Goal: Information Seeking & Learning: Find contact information

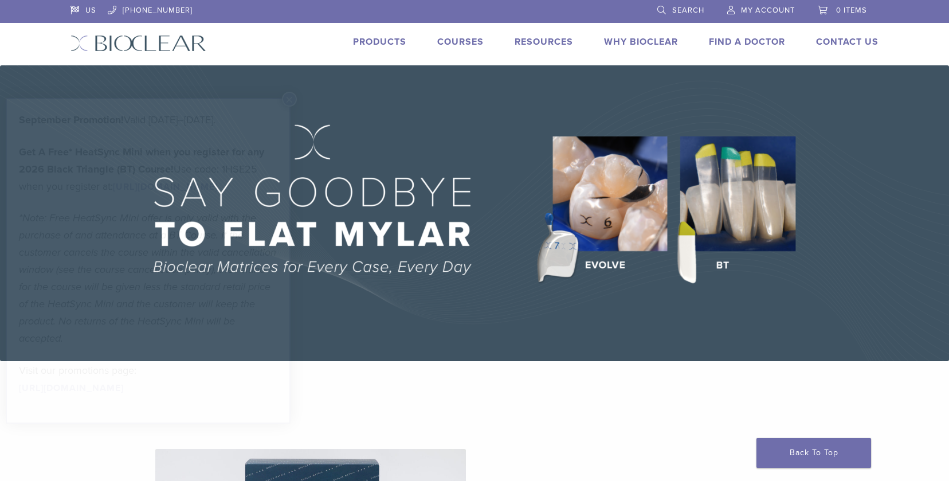
click at [737, 37] on link "Find A Doctor" at bounding box center [747, 41] width 76 height 11
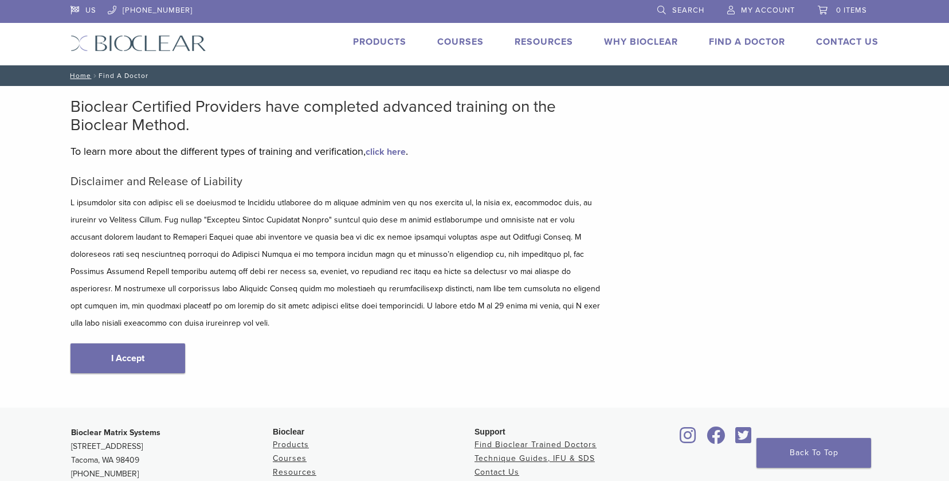
click at [155, 348] on link "I Accept" at bounding box center [127, 358] width 115 height 30
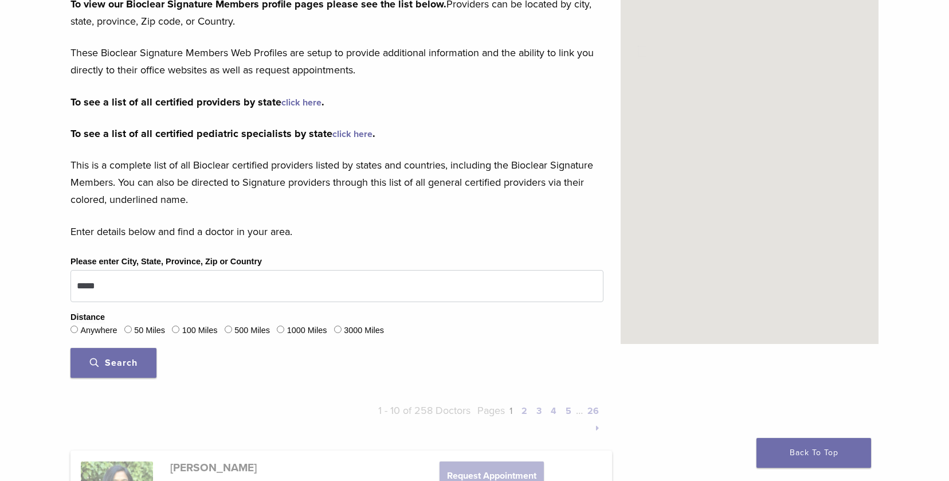
scroll to position [191, 0]
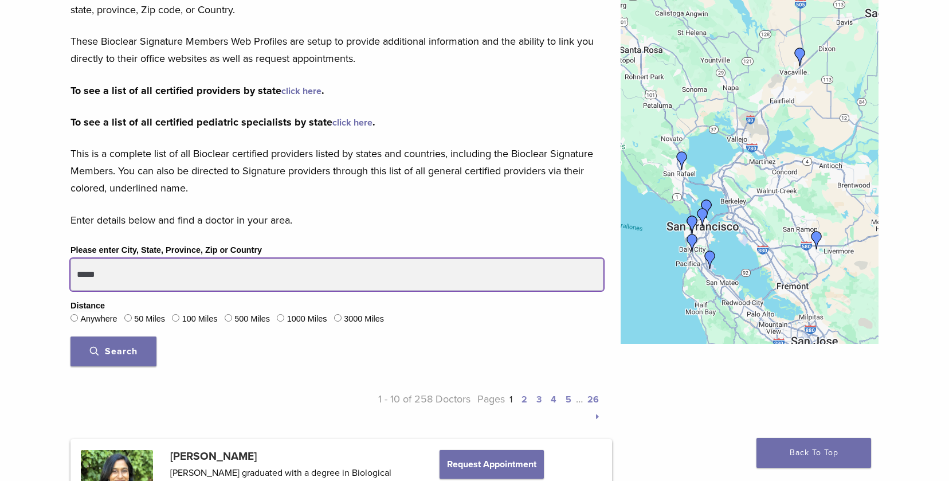
drag, startPoint x: 65, startPoint y: 277, endPoint x: 9, endPoint y: 276, distance: 56.1
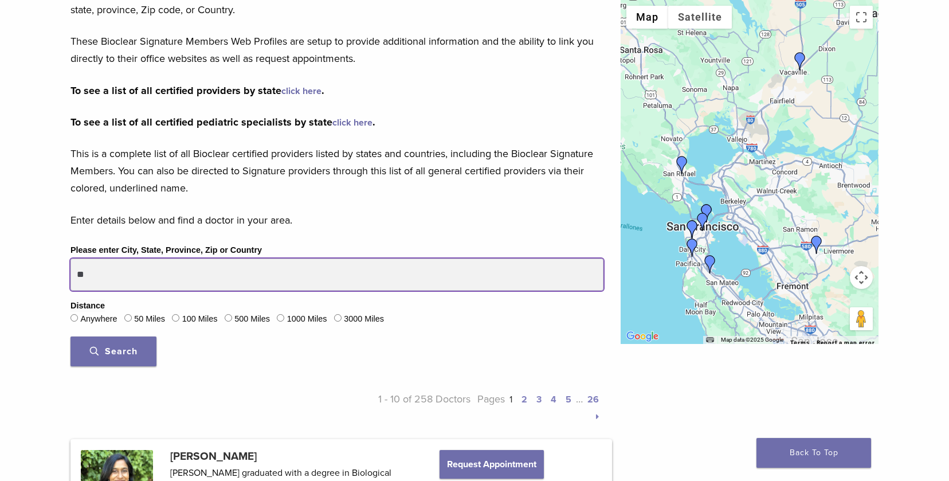
type input "*"
drag, startPoint x: 161, startPoint y: 274, endPoint x: 5, endPoint y: 274, distance: 156.4
type input "**********"
click at [70, 336] on button "Search" at bounding box center [113, 351] width 86 height 30
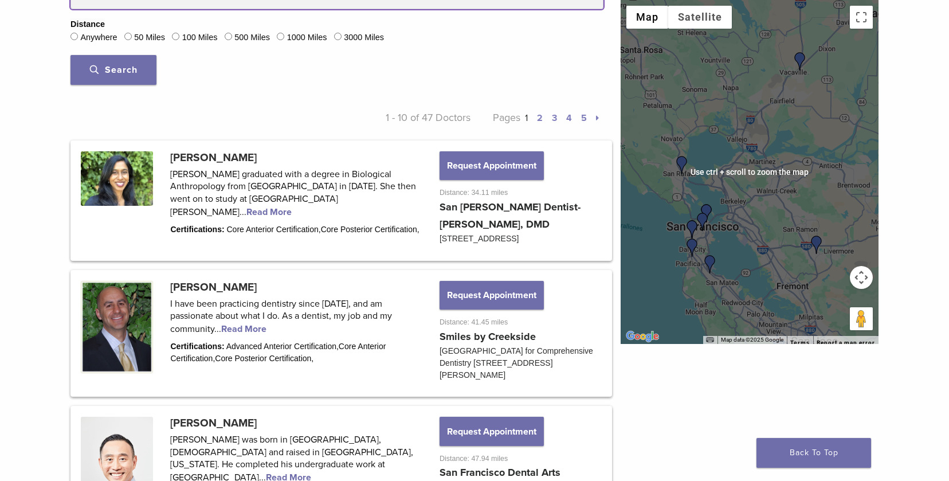
scroll to position [477, 0]
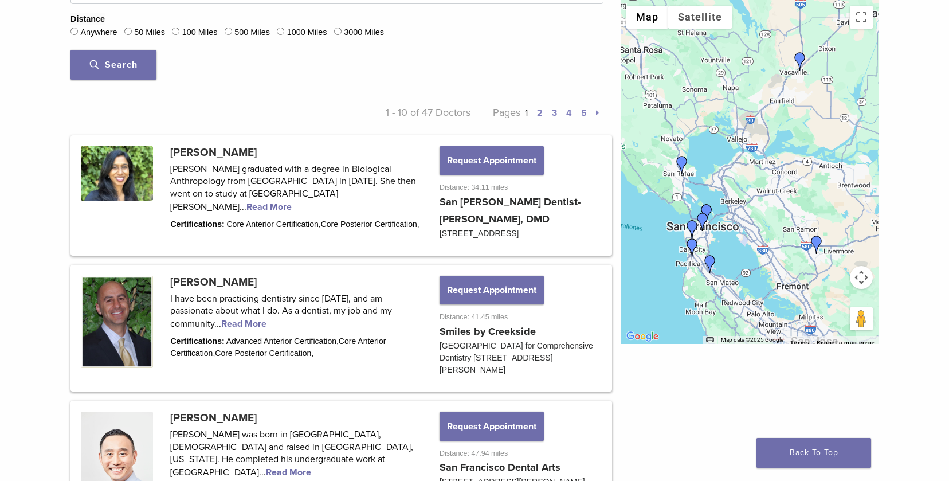
click at [538, 111] on link "2" at bounding box center [540, 112] width 6 height 11
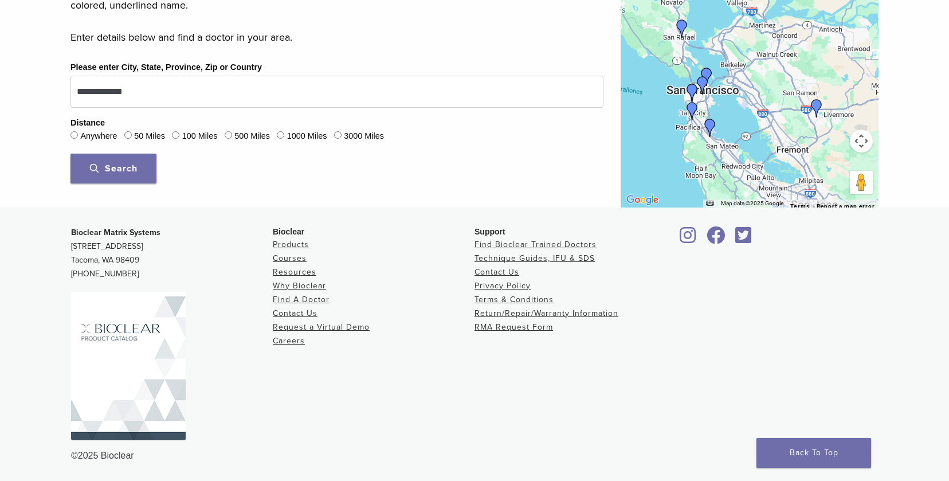
scroll to position [373, 0]
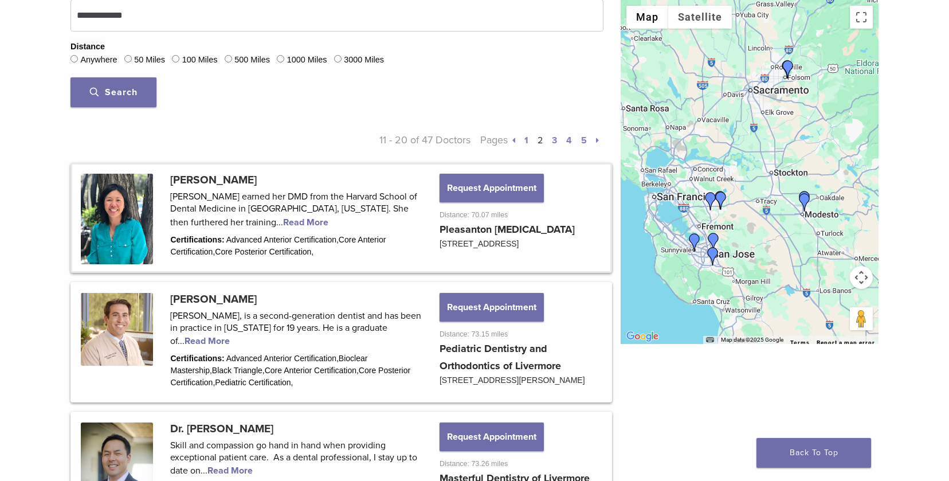
scroll to position [381, 0]
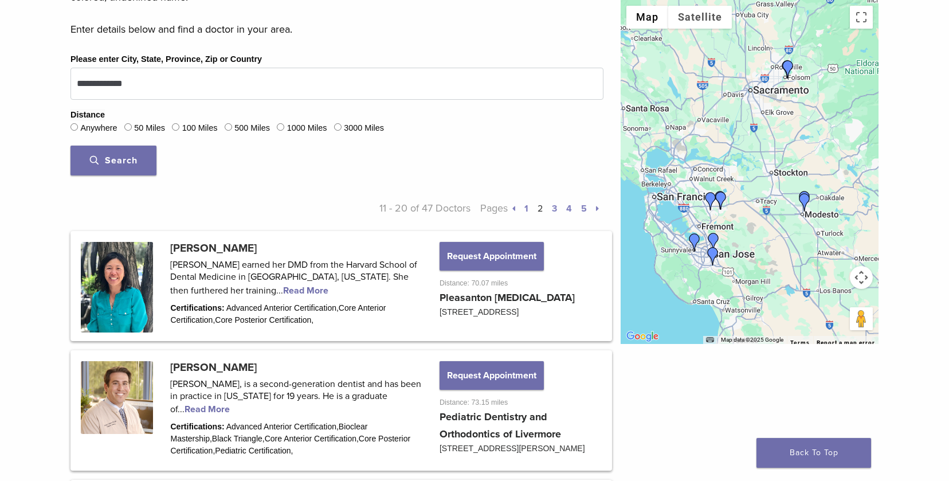
click at [552, 210] on link "3" at bounding box center [554, 208] width 5 height 11
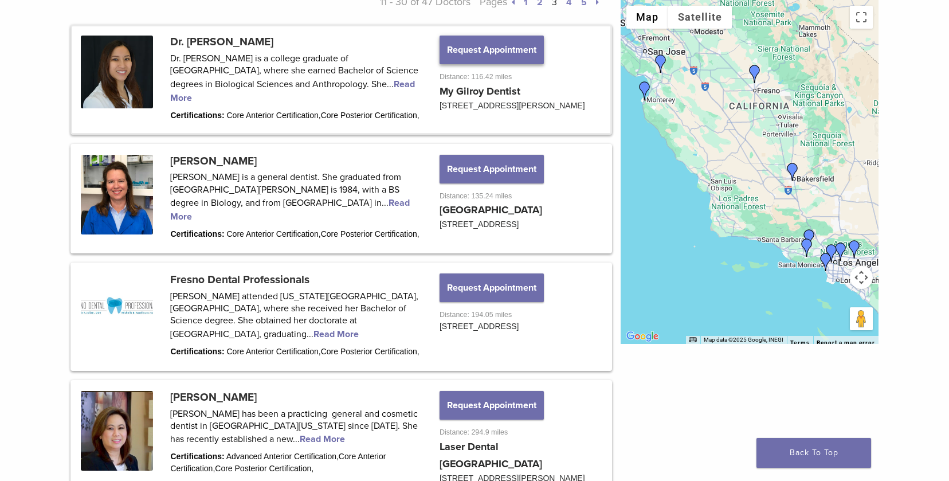
scroll to position [183, 0]
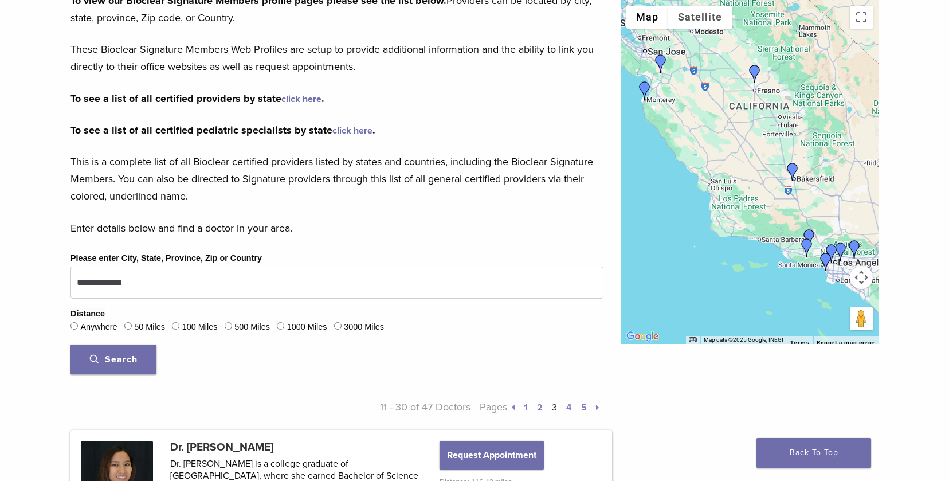
click at [537, 409] on p "Pages 1 2 3 4 5" at bounding box center [536, 406] width 133 height 17
click at [540, 406] on link "2" at bounding box center [540, 407] width 6 height 11
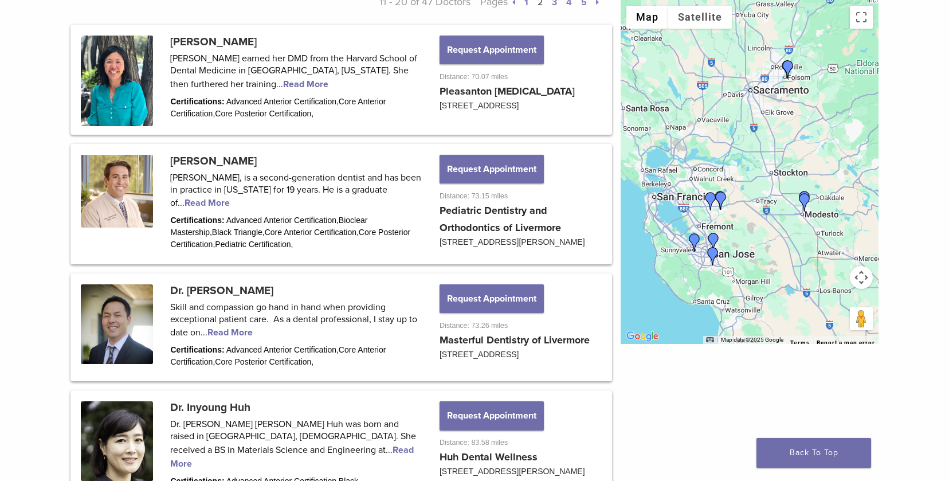
scroll to position [507, 0]
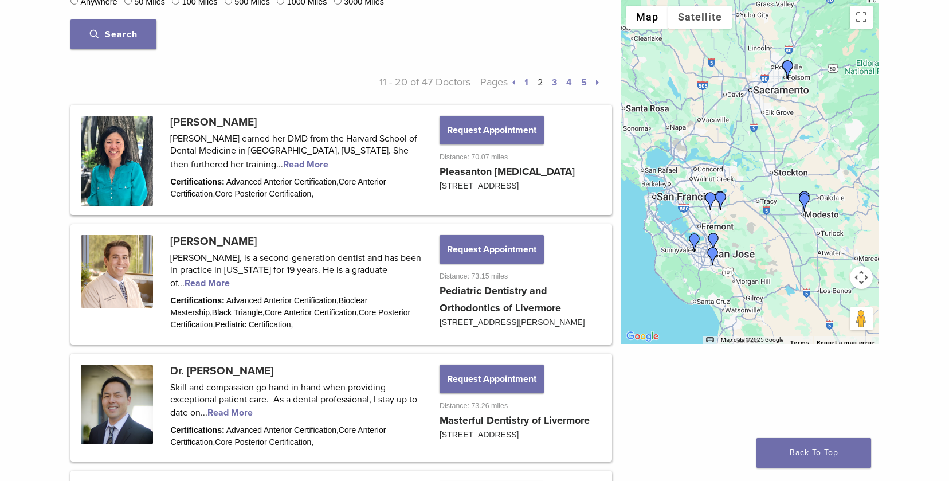
click at [525, 82] on link "1" at bounding box center [526, 82] width 4 height 11
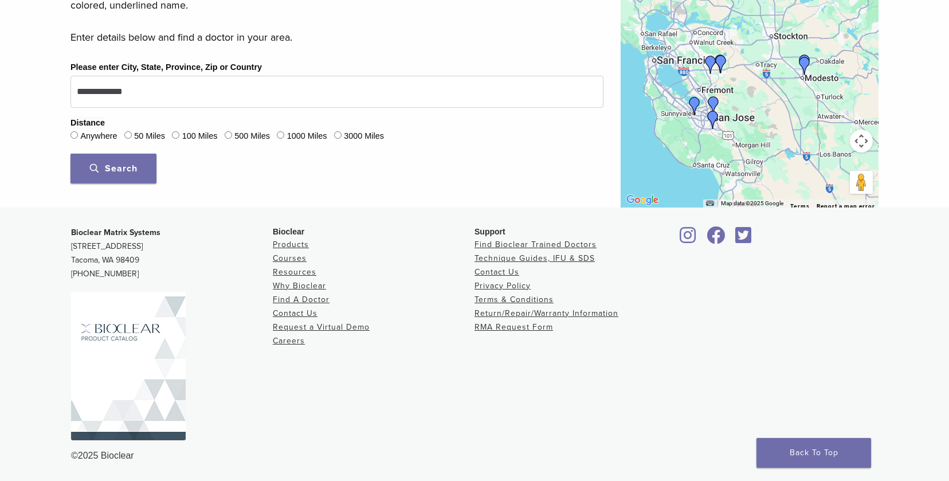
scroll to position [373, 0]
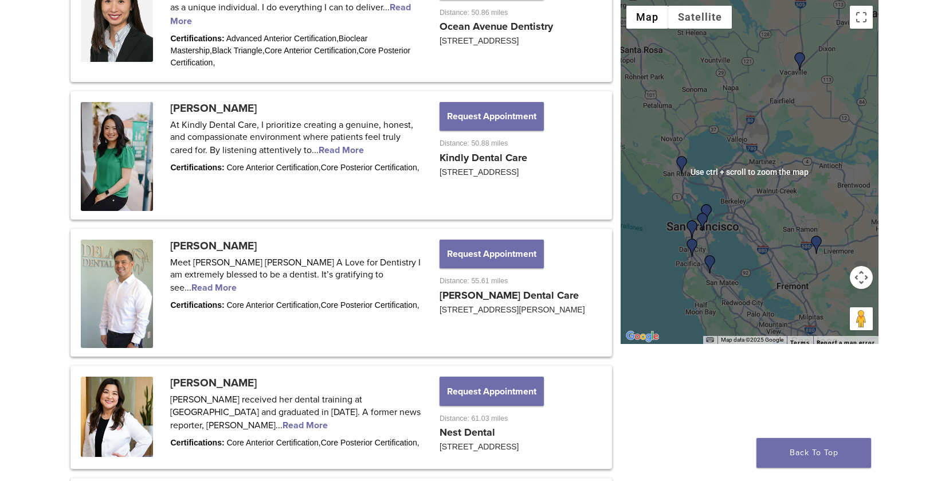
scroll to position [1462, 0]
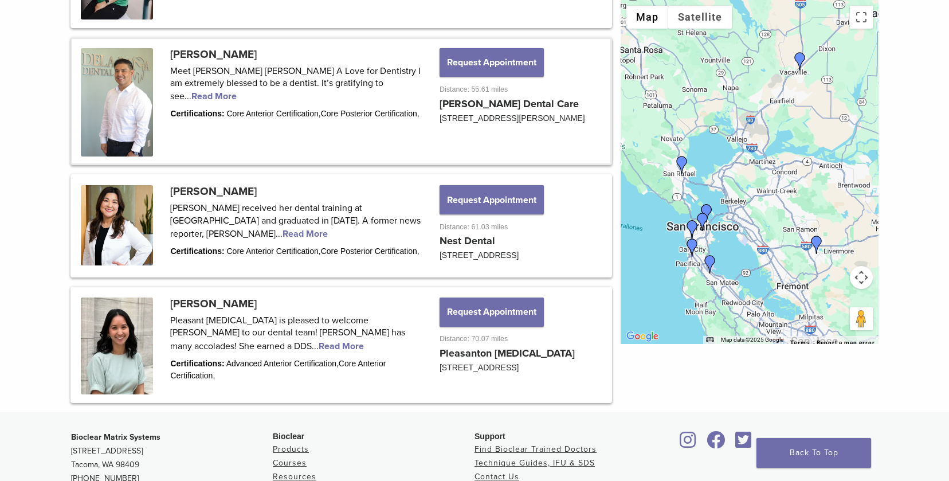
click at [475, 145] on link at bounding box center [341, 101] width 538 height 125
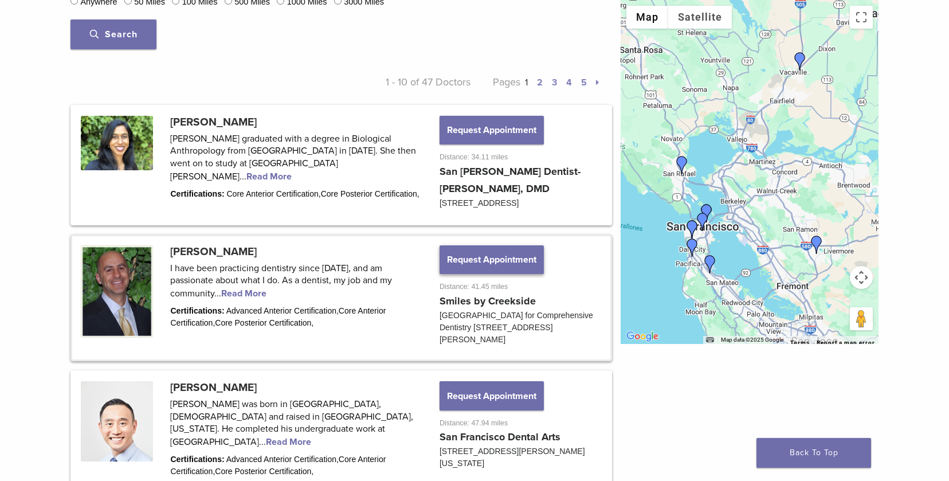
scroll to position [317, 0]
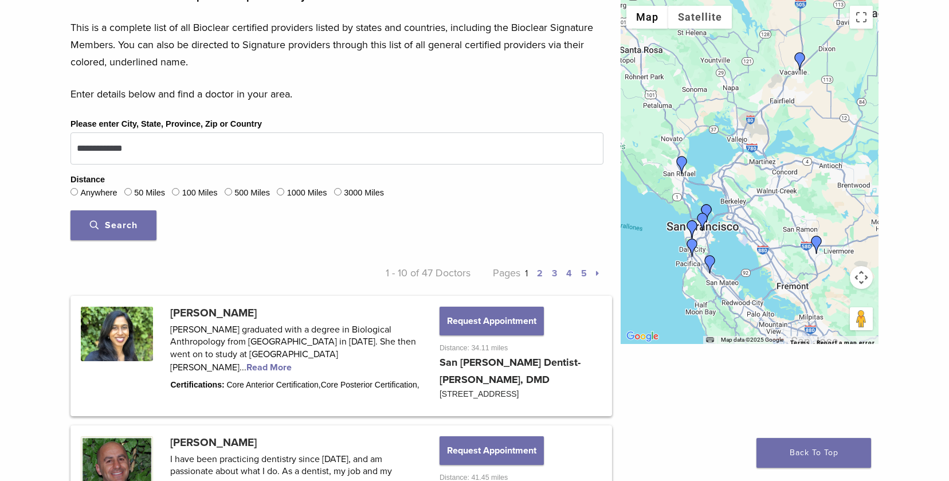
click at [542, 272] on link "2" at bounding box center [540, 272] width 6 height 11
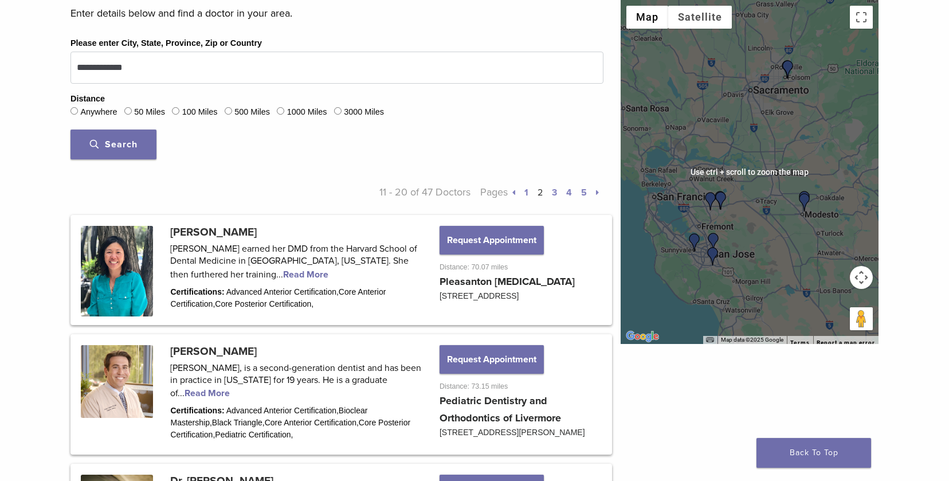
scroll to position [412, 0]
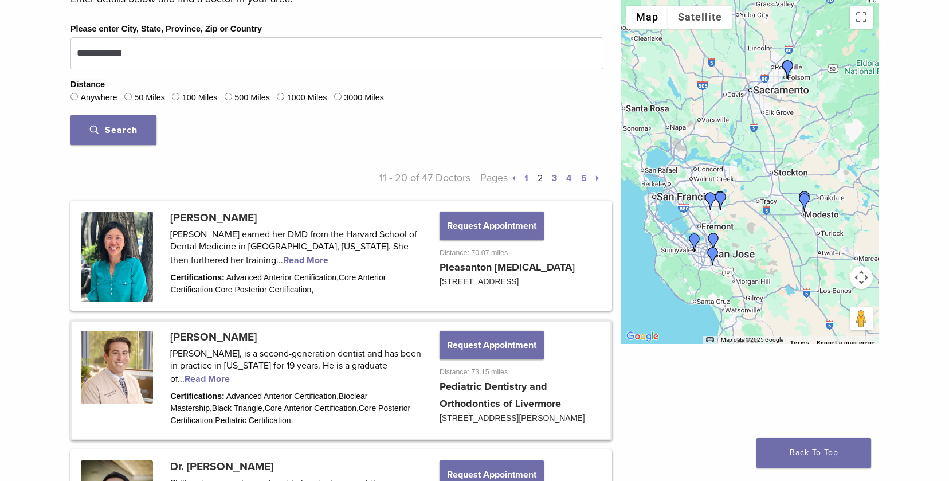
click at [221, 342] on link at bounding box center [341, 379] width 538 height 117
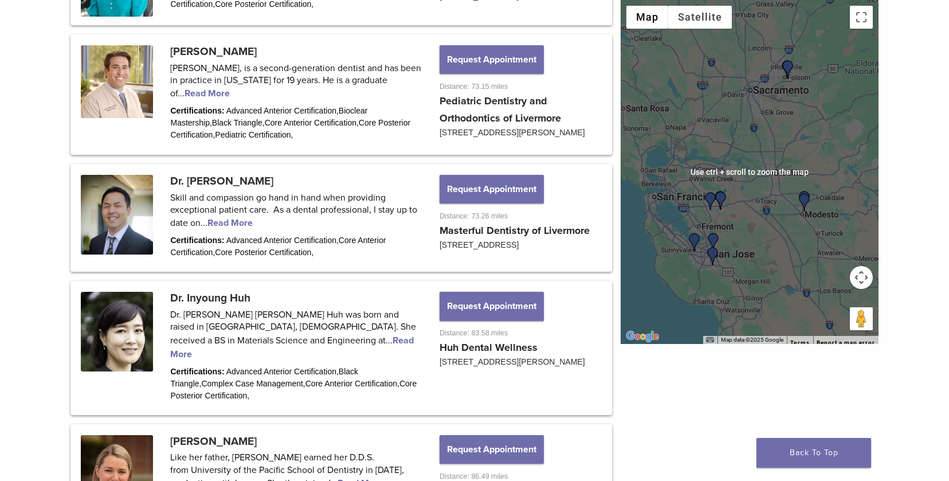
scroll to position [698, 0]
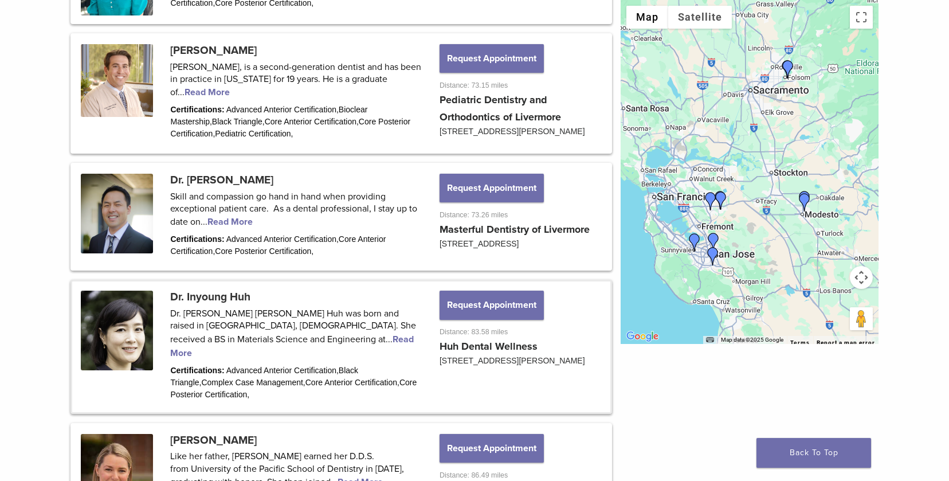
click at [230, 320] on link at bounding box center [341, 346] width 538 height 130
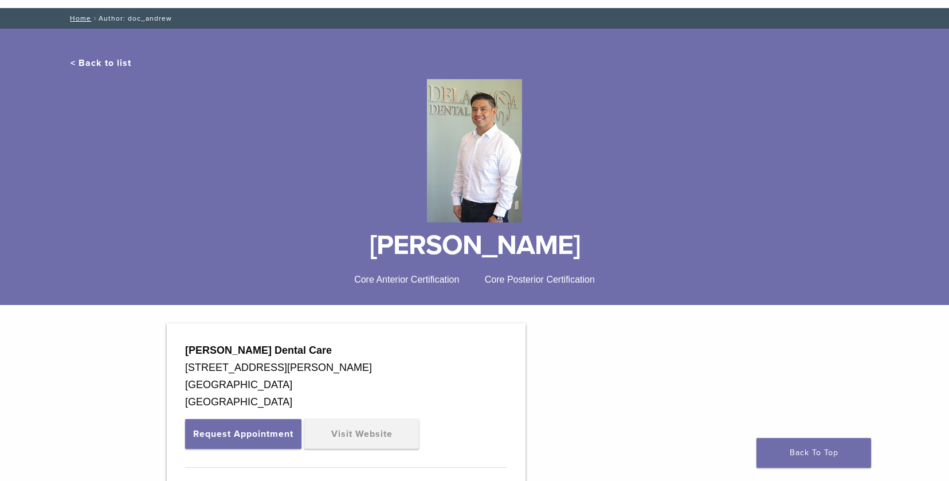
scroll to position [96, 0]
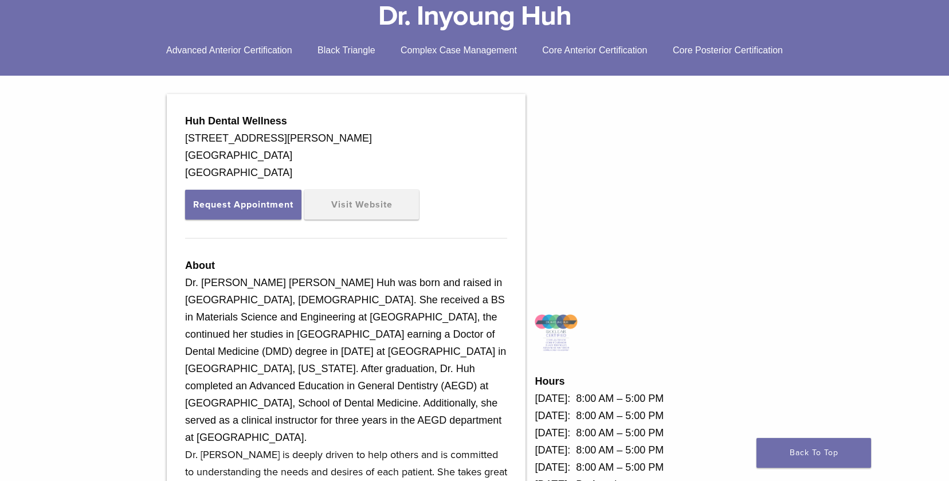
scroll to position [382, 0]
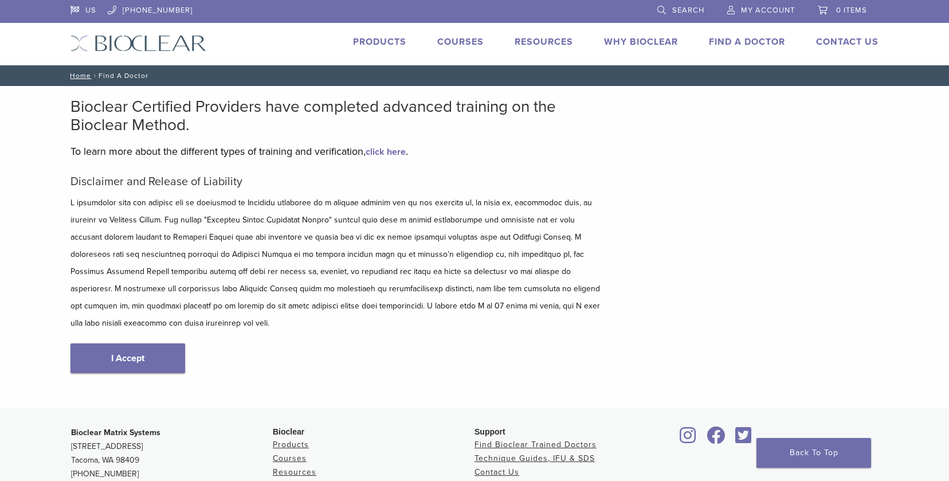
scroll to position [183, 0]
click at [131, 349] on link "I Accept" at bounding box center [127, 358] width 115 height 30
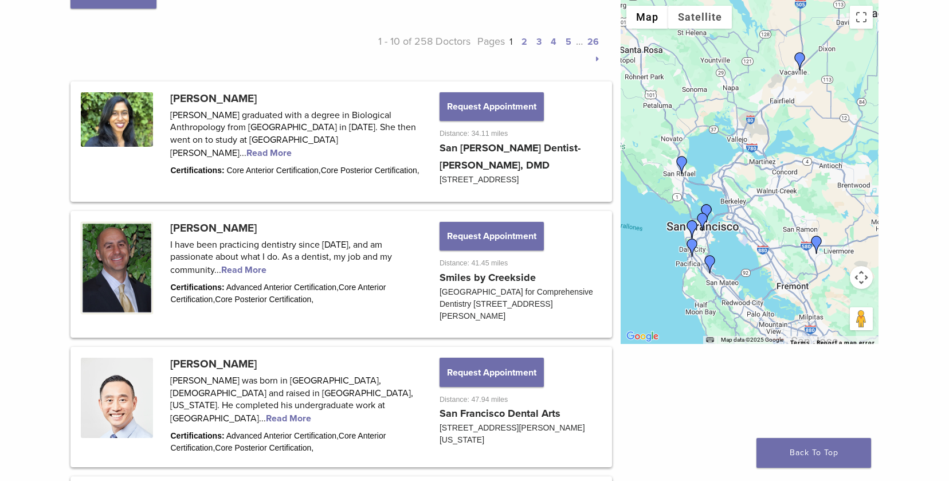
scroll to position [573, 0]
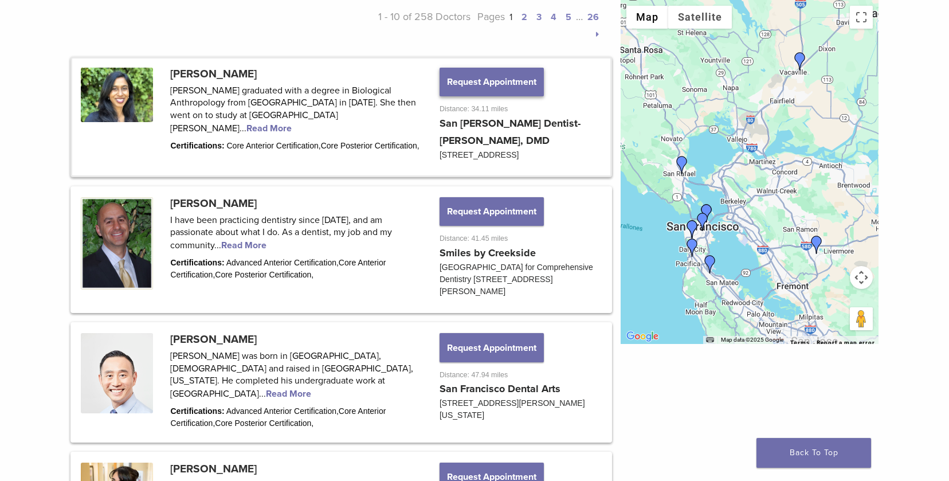
click at [510, 85] on button "Request Appointment" at bounding box center [491, 82] width 104 height 29
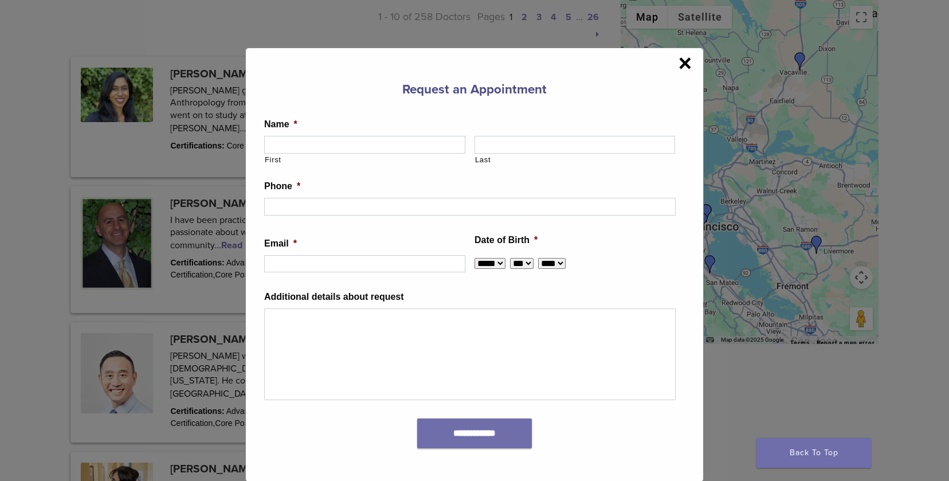
click at [683, 61] on span "×" at bounding box center [684, 63] width 13 height 23
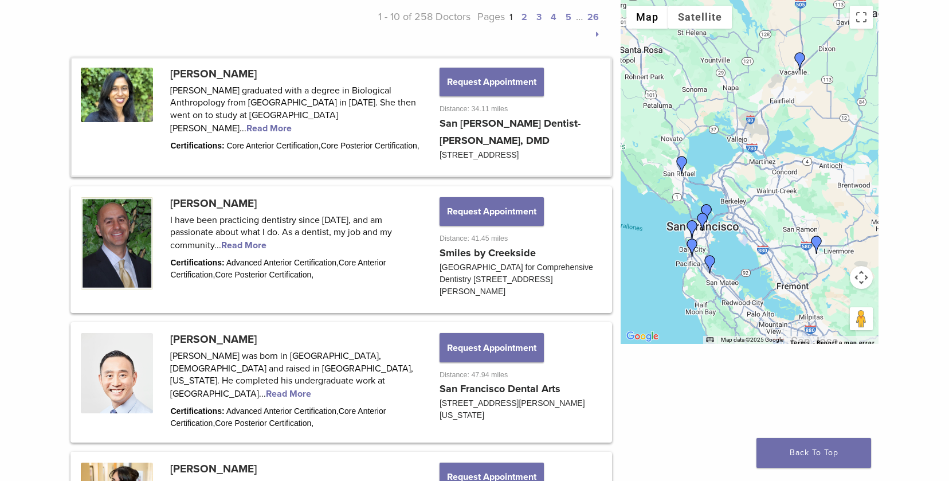
click at [195, 70] on link at bounding box center [341, 116] width 538 height 117
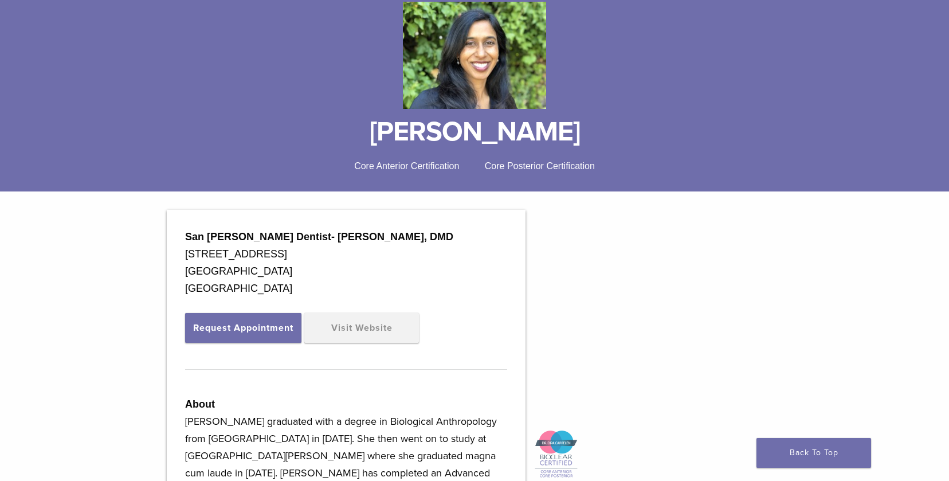
scroll to position [96, 0]
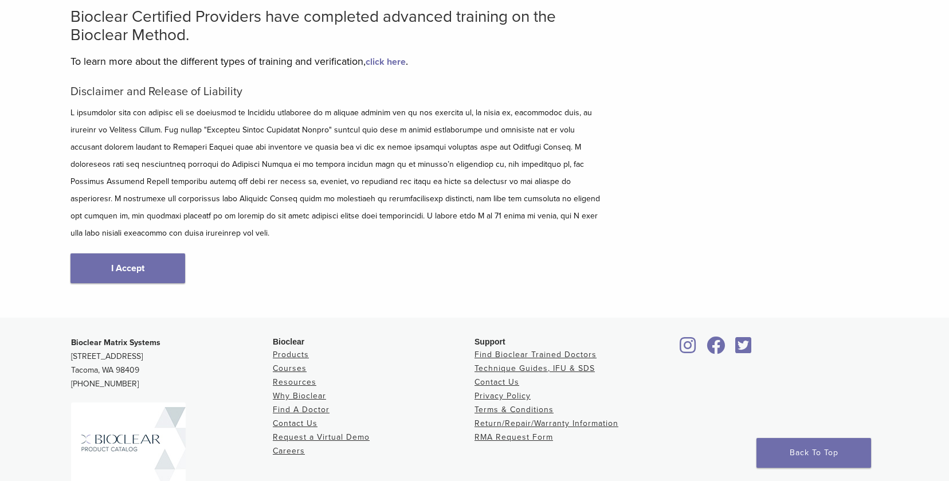
scroll to position [88, 0]
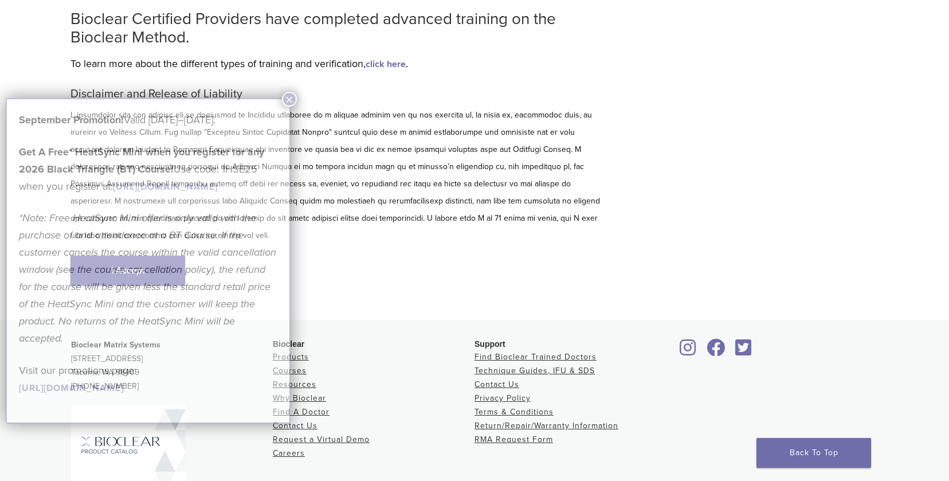
click at [101, 247] on div "September Promotion! Valid [DATE]–[DATE]. Get A Free* HeatSync Mini when you re…" at bounding box center [148, 253] width 258 height 284
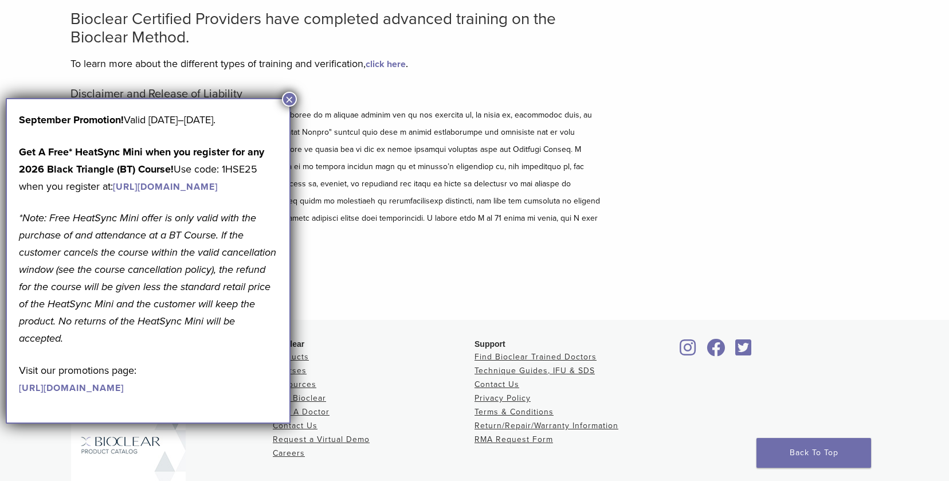
click at [287, 102] on button "×" at bounding box center [289, 99] width 15 height 15
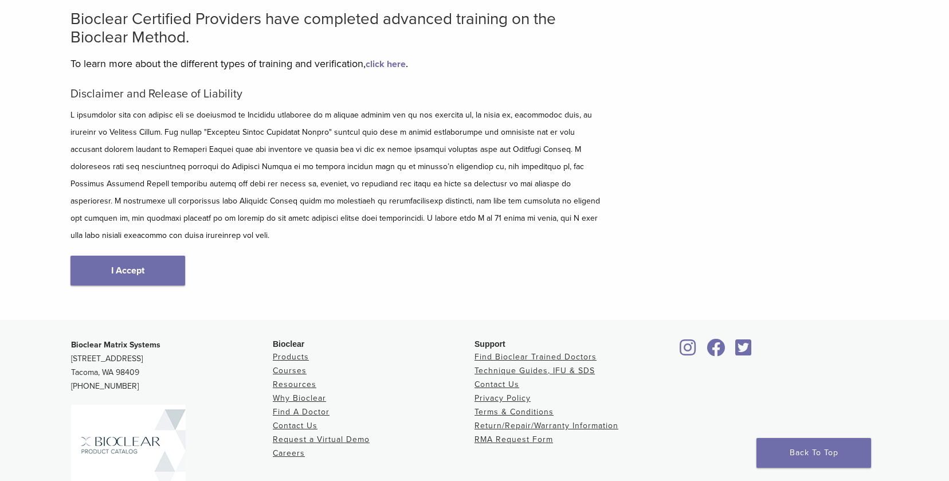
click at [155, 255] on link "I Accept" at bounding box center [127, 270] width 115 height 30
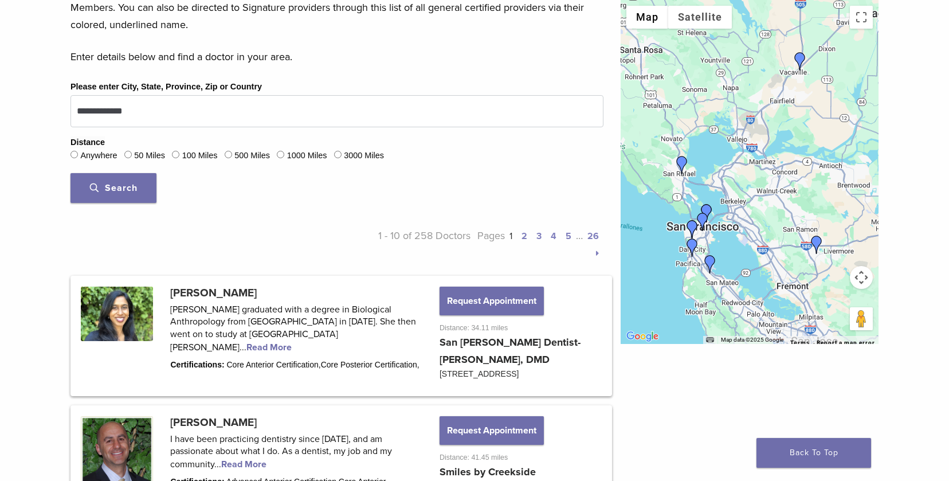
scroll to position [382, 0]
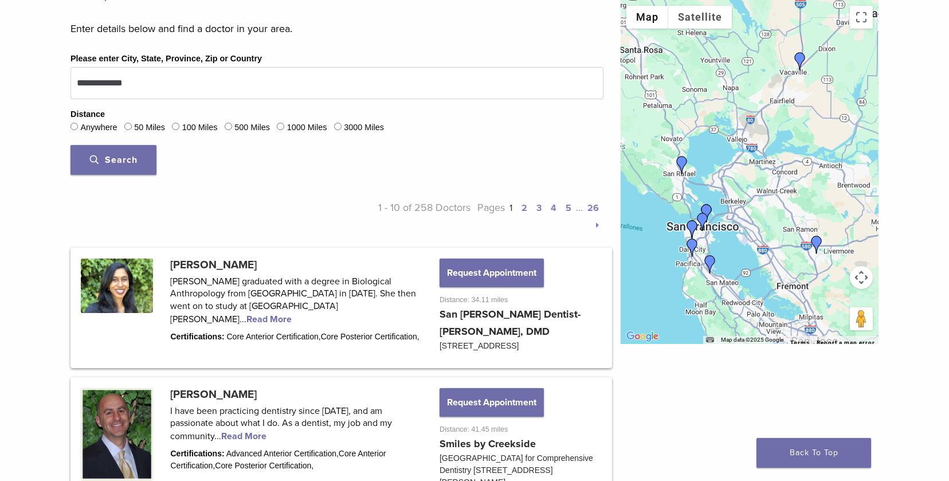
click at [525, 209] on link "2" at bounding box center [524, 207] width 6 height 11
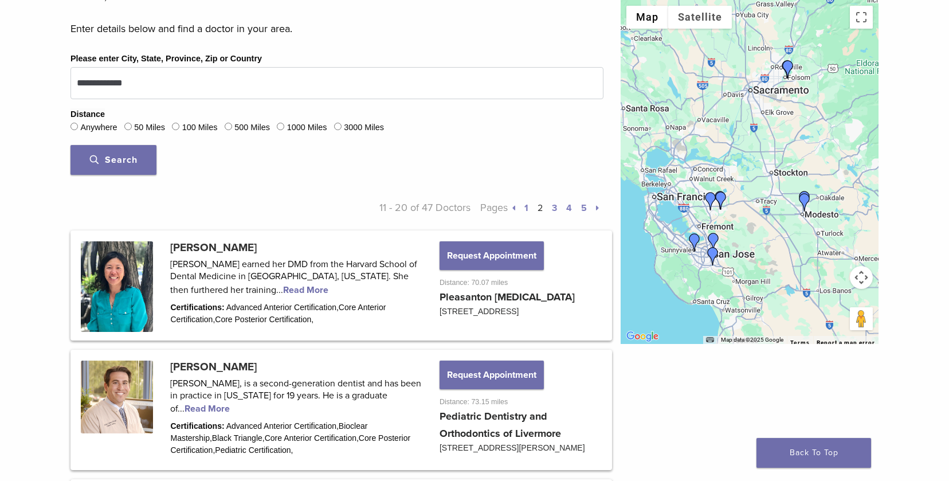
scroll to position [399, 0]
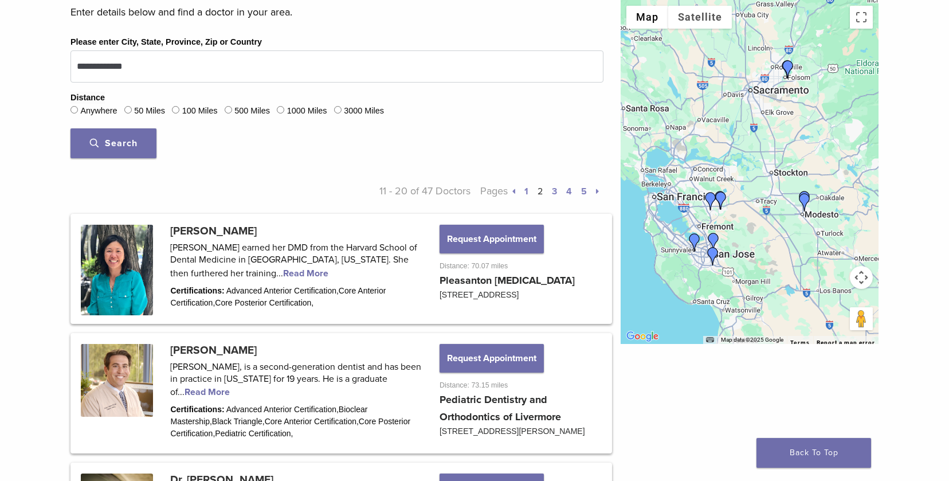
scroll to position [88, 0]
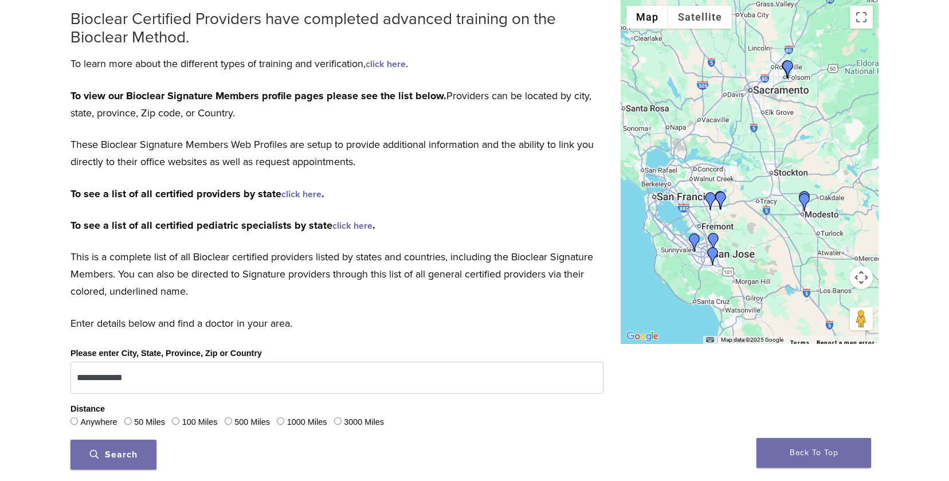
click at [115, 458] on span "Search" at bounding box center [114, 453] width 48 height 11
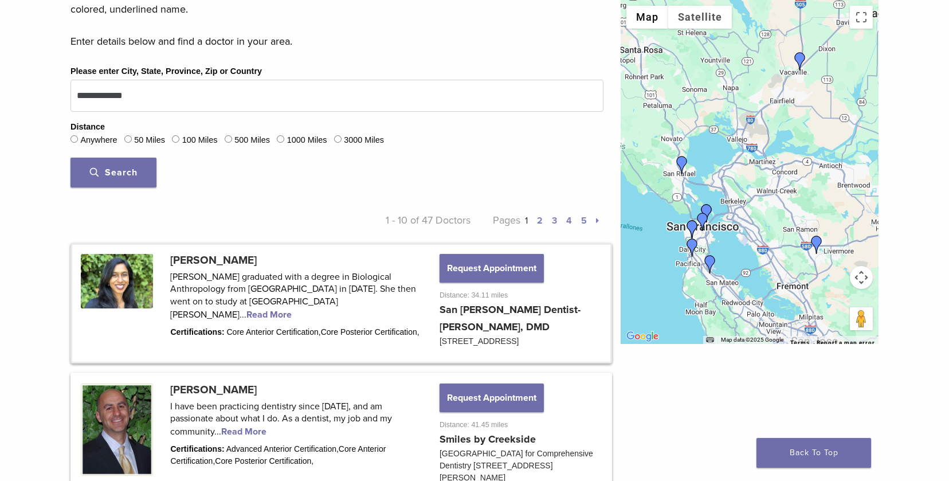
scroll to position [374, 0]
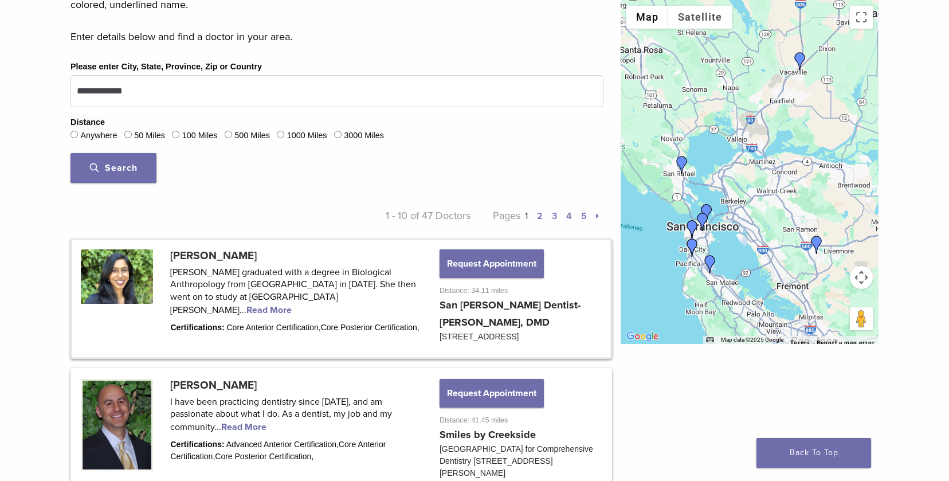
click at [203, 257] on link at bounding box center [341, 298] width 538 height 117
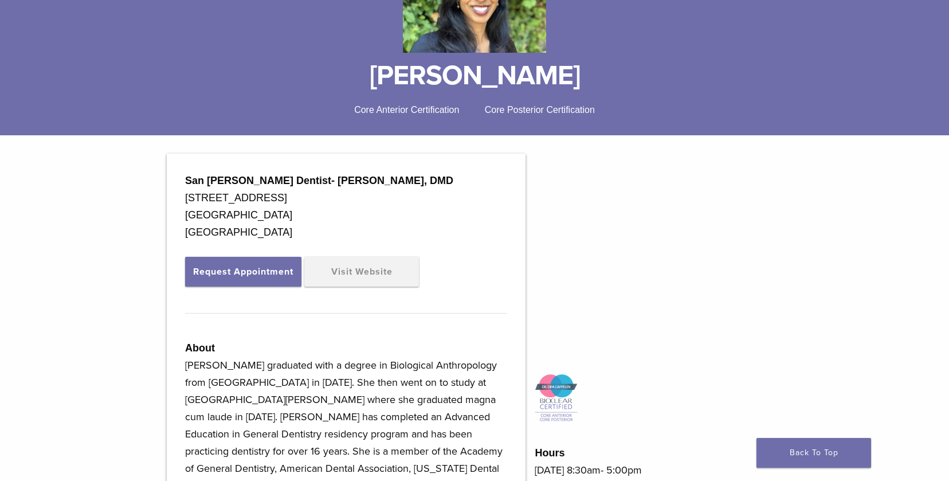
scroll to position [96, 0]
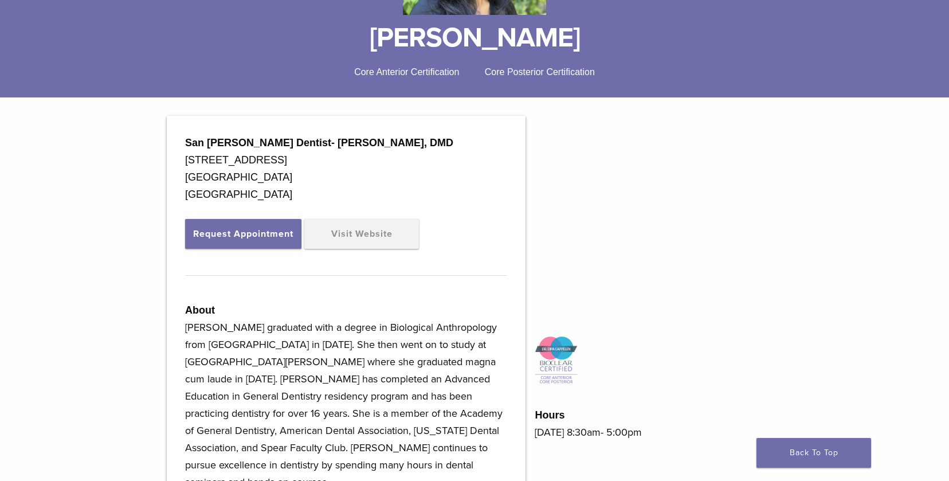
scroll to position [227, 0]
